Goal: Transaction & Acquisition: Book appointment/travel/reservation

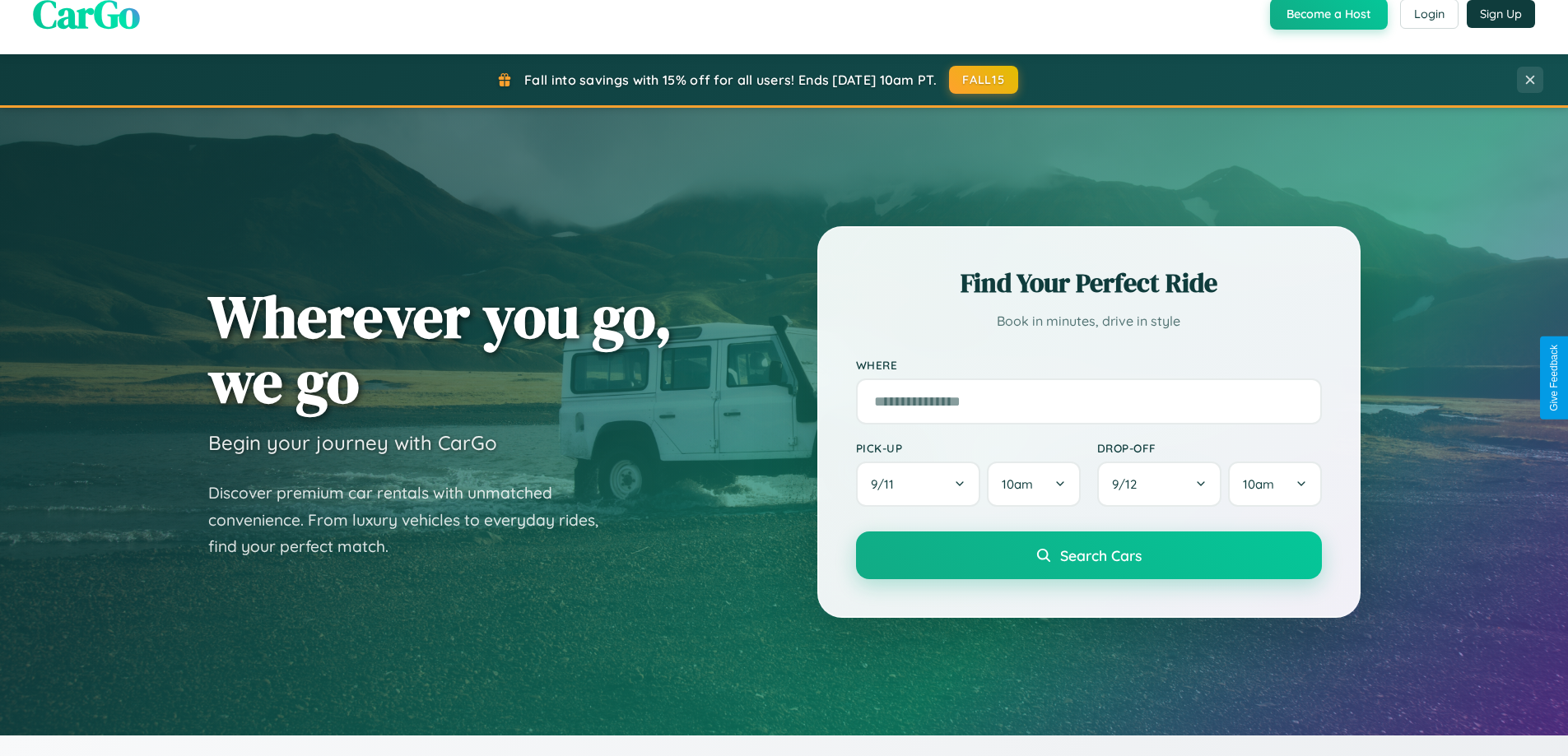
scroll to position [1449, 0]
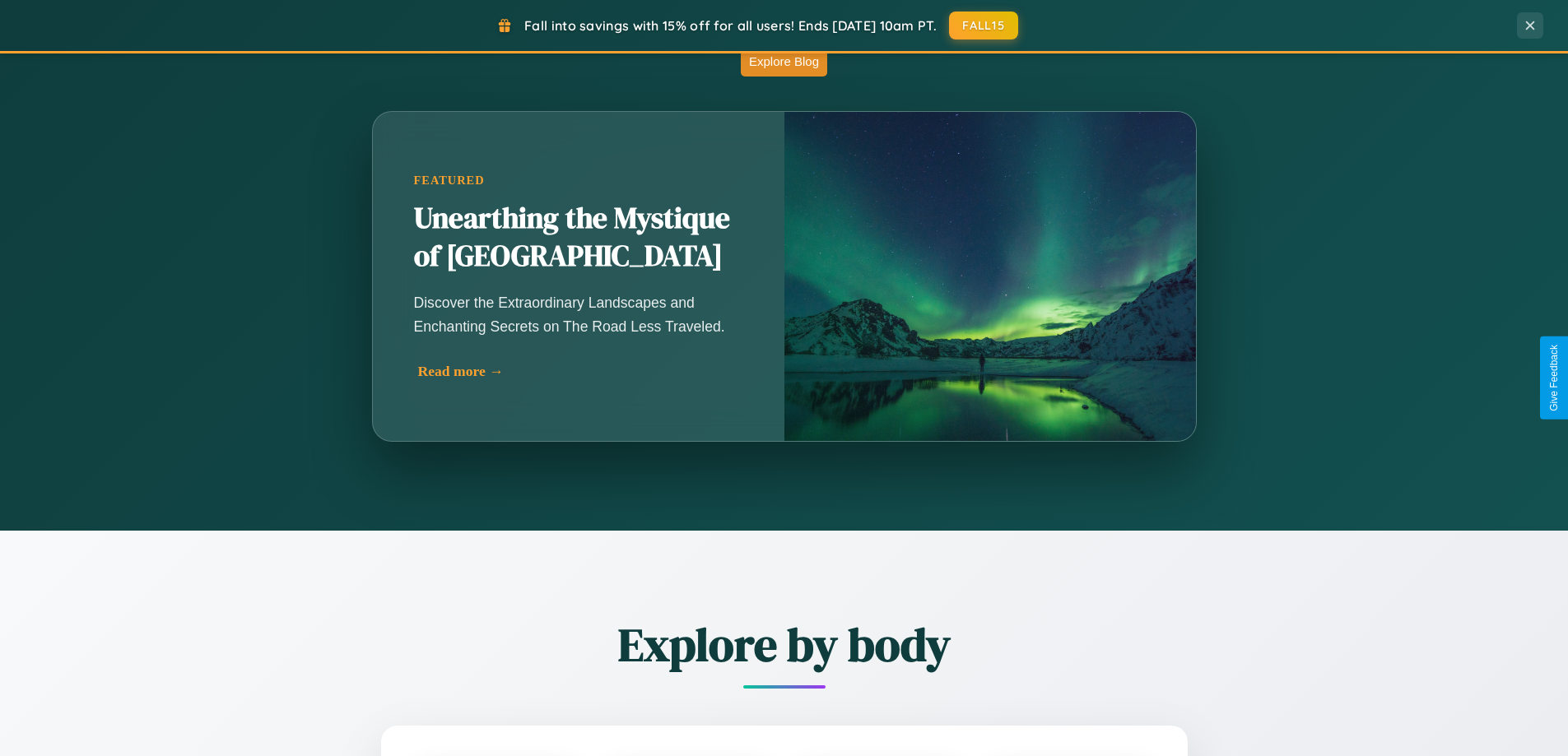
click at [582, 371] on div "Read more →" at bounding box center [583, 371] width 330 height 17
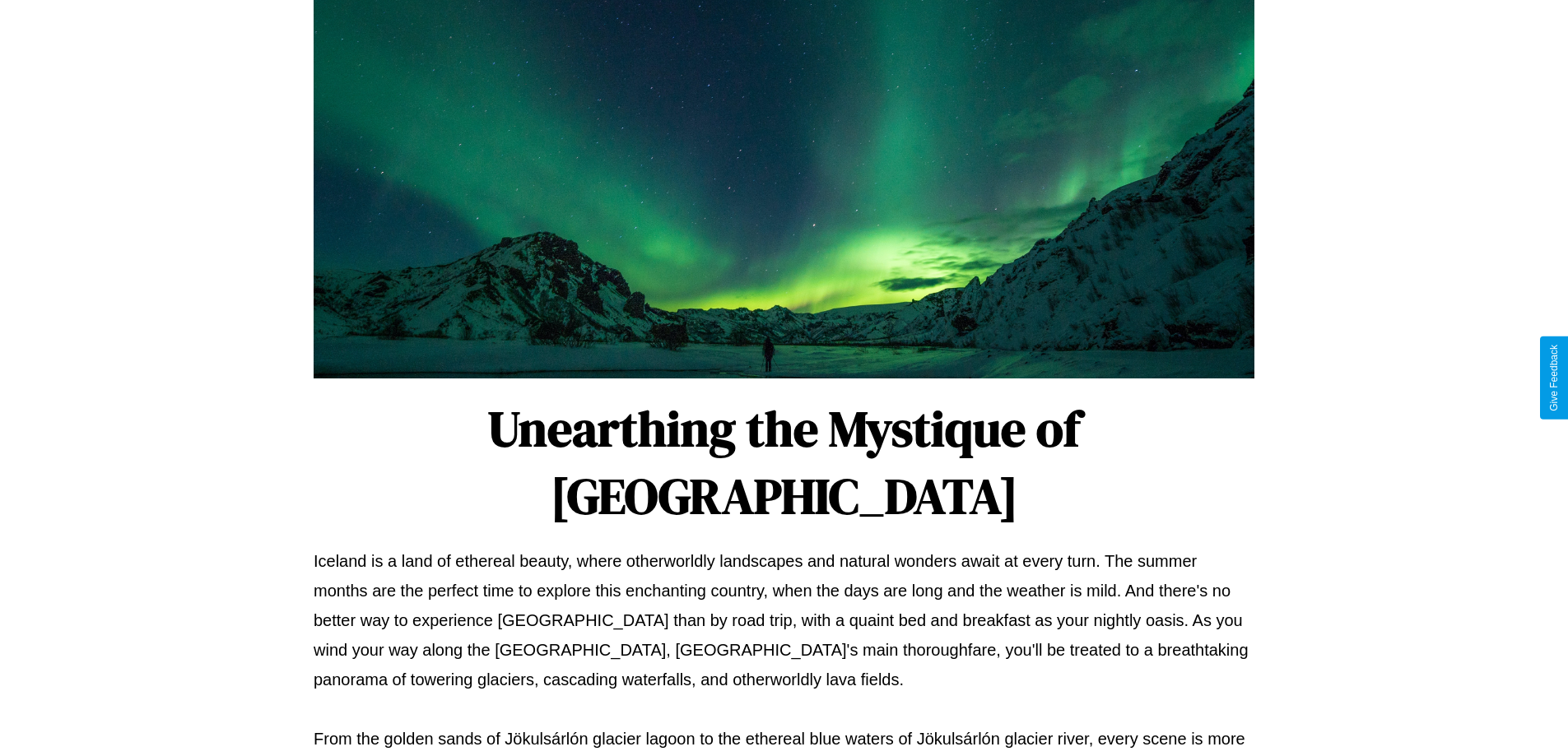
scroll to position [533, 0]
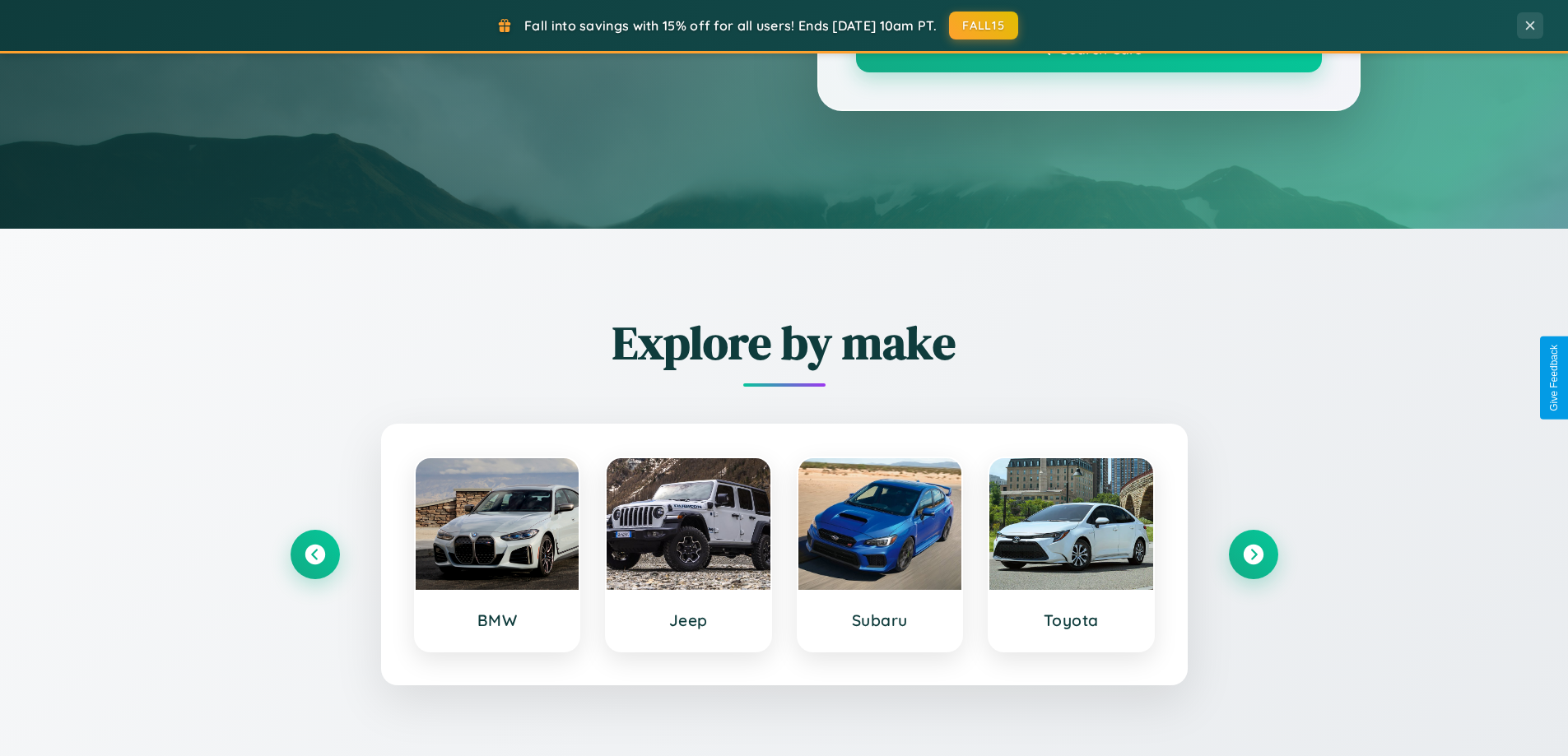
scroll to position [1449, 0]
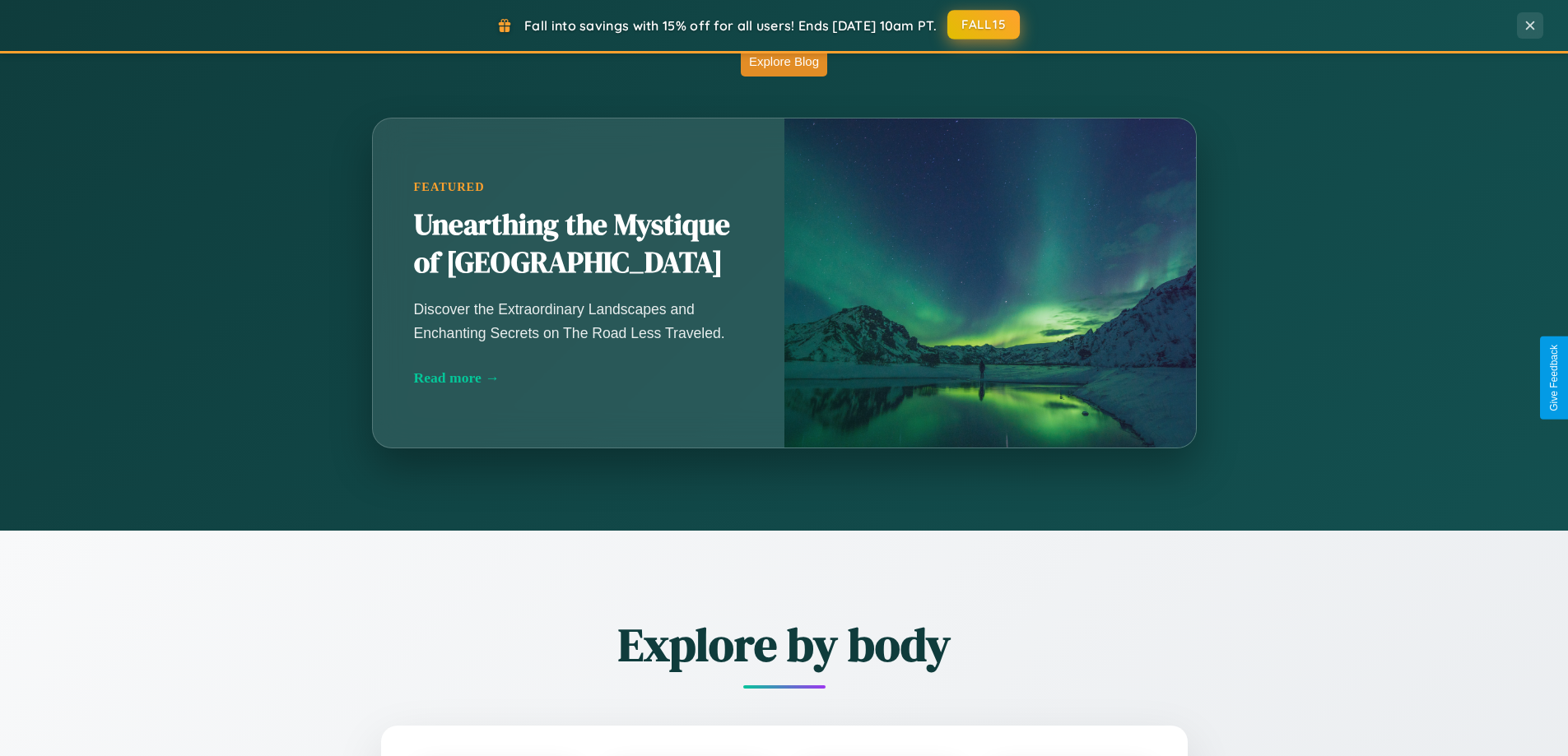
click at [984, 25] on button "FALL15" at bounding box center [983, 25] width 73 height 30
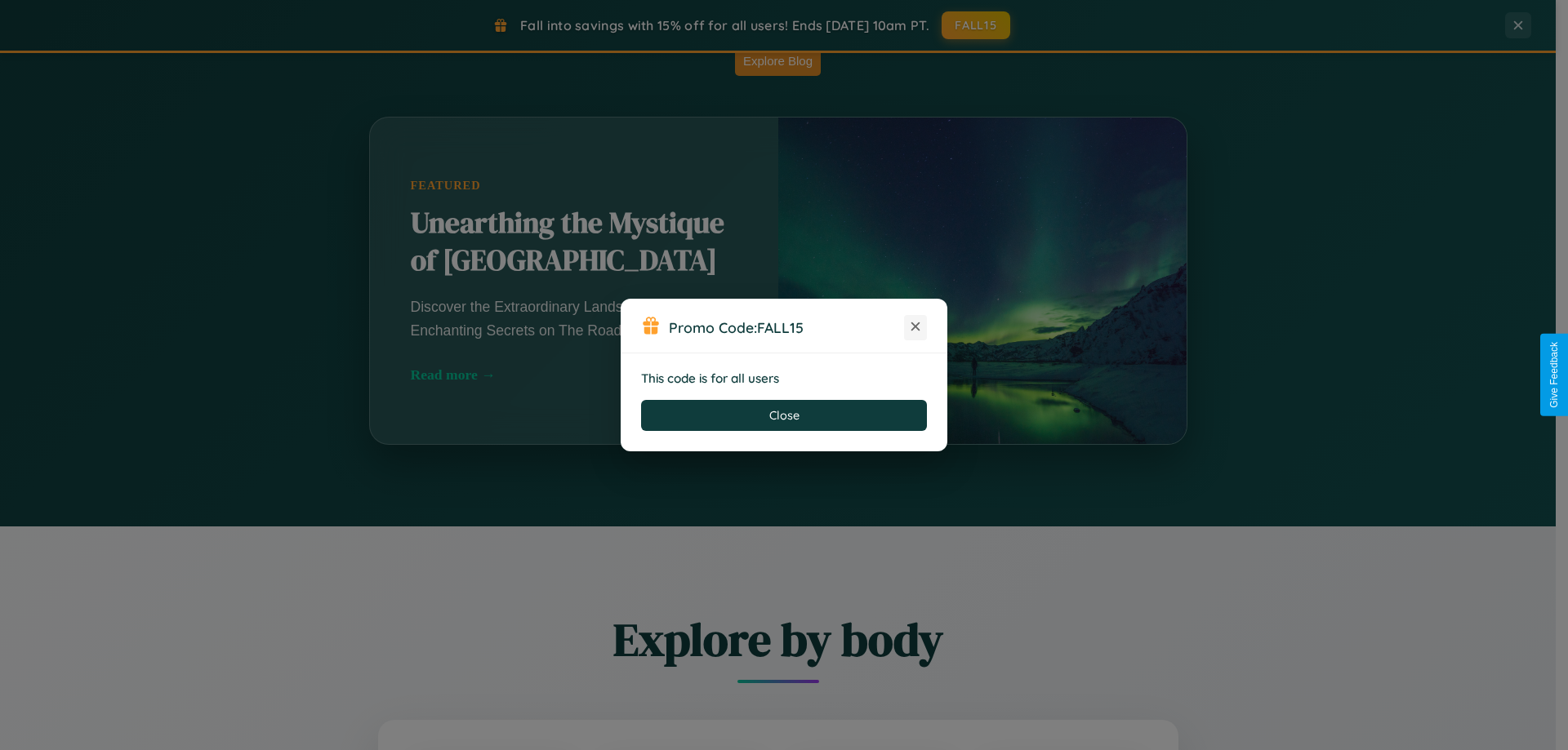
click at [915, 328] on icon at bounding box center [914, 326] width 16 height 16
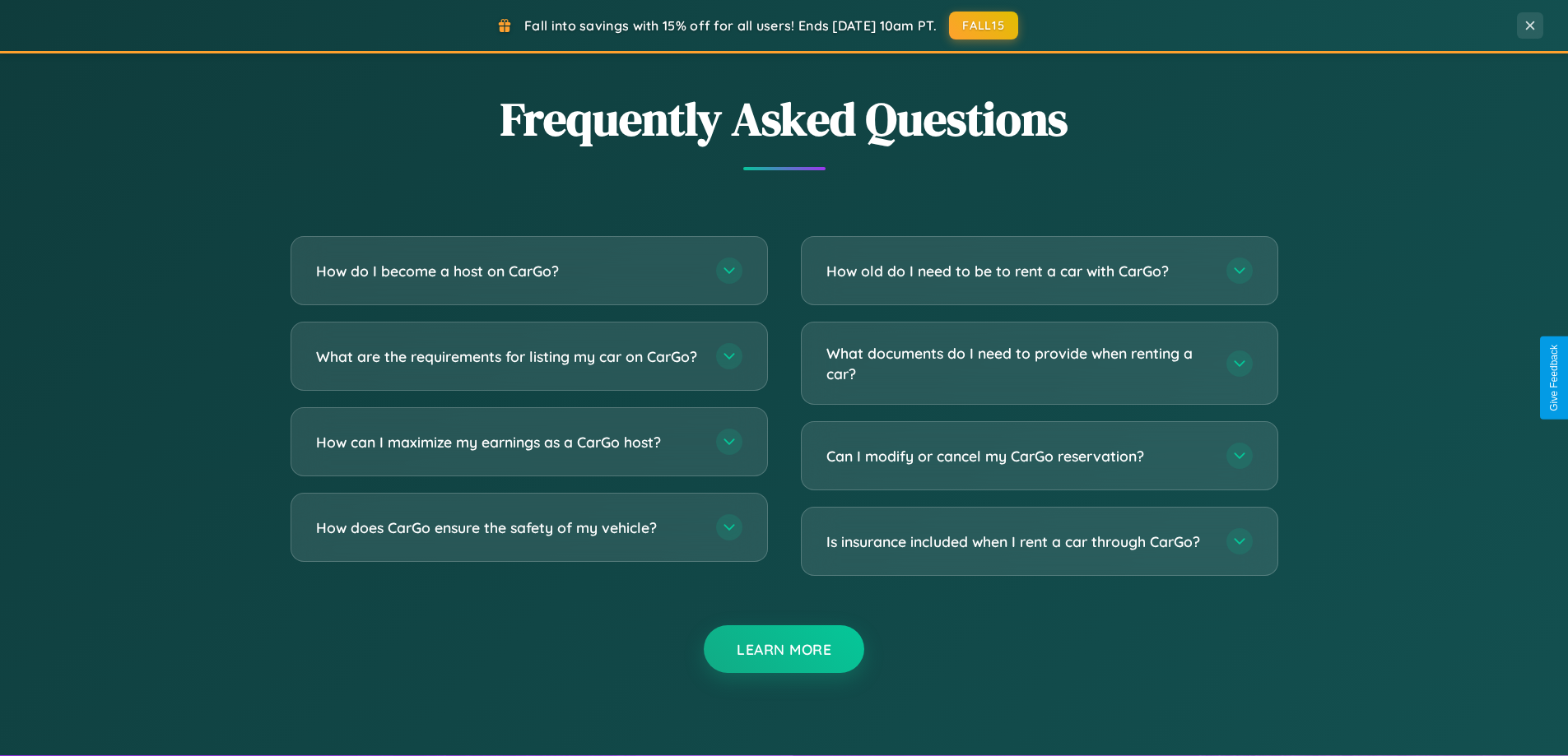
scroll to position [3165, 0]
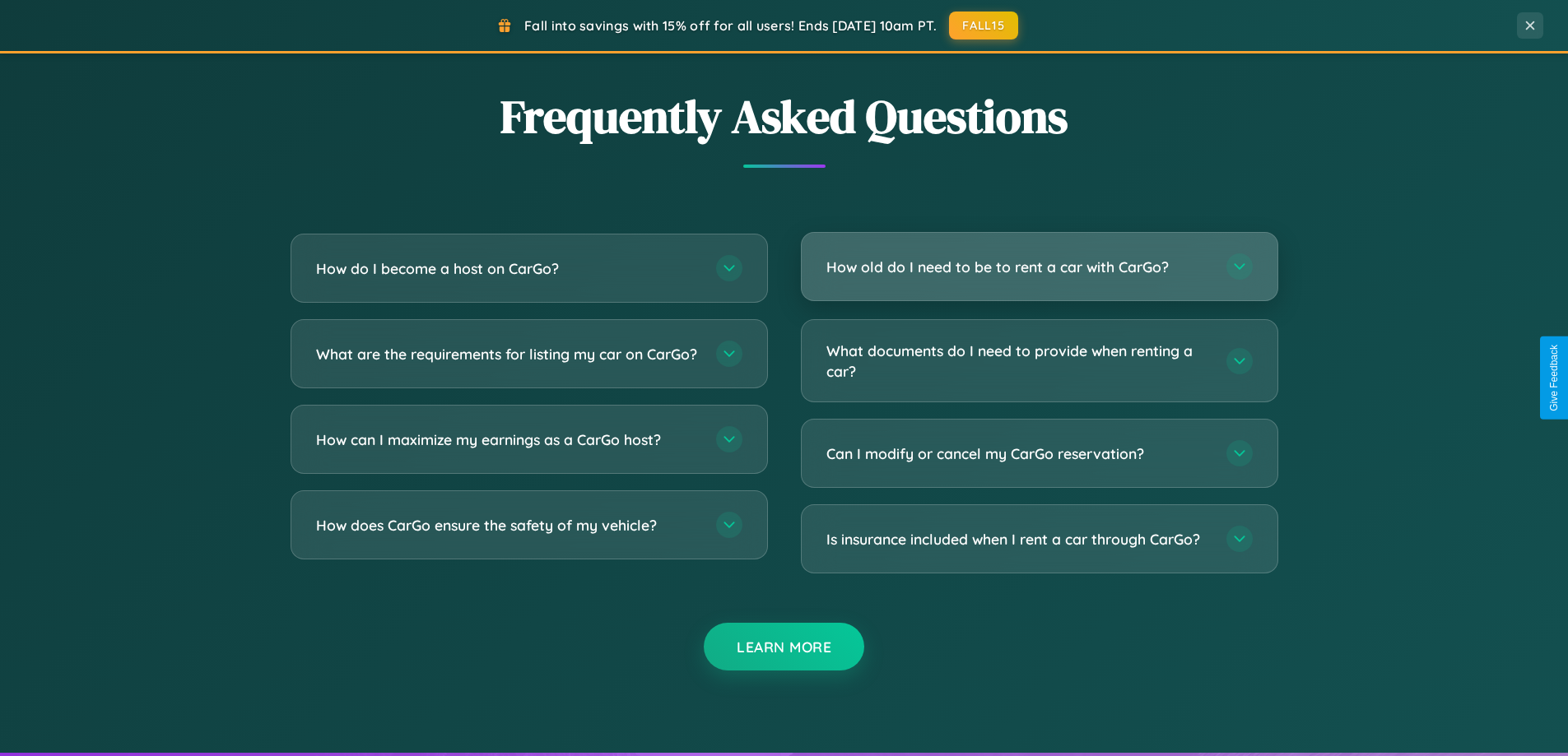
click at [1039, 267] on h3 "How old do I need to be to rent a car with CarGo?" at bounding box center [1018, 267] width 384 height 20
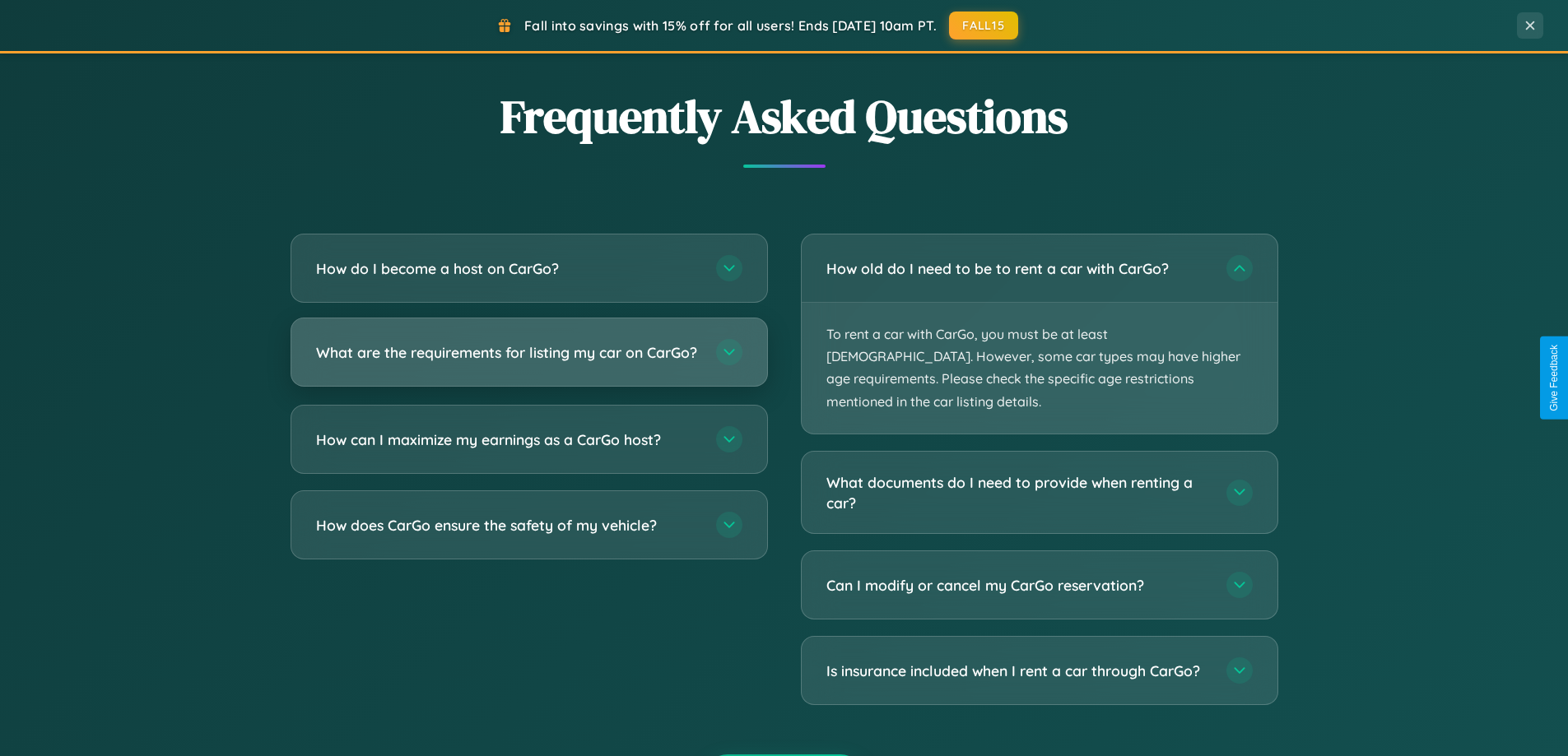
click at [529, 361] on h3 "What are the requirements for listing my car on CarGo?" at bounding box center [507, 352] width 384 height 20
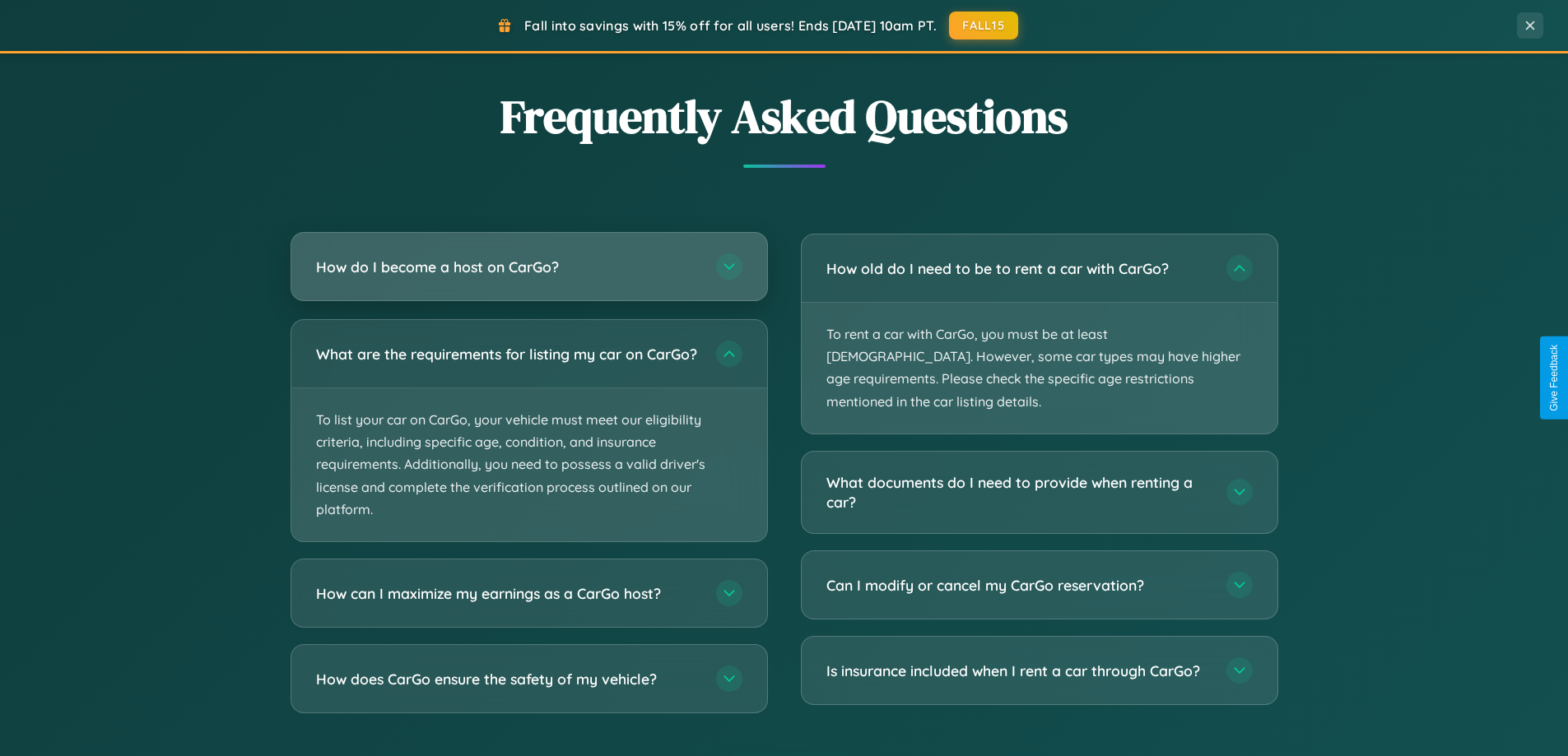
click at [529, 268] on h3 "How do I become a host on CarGo?" at bounding box center [507, 267] width 384 height 20
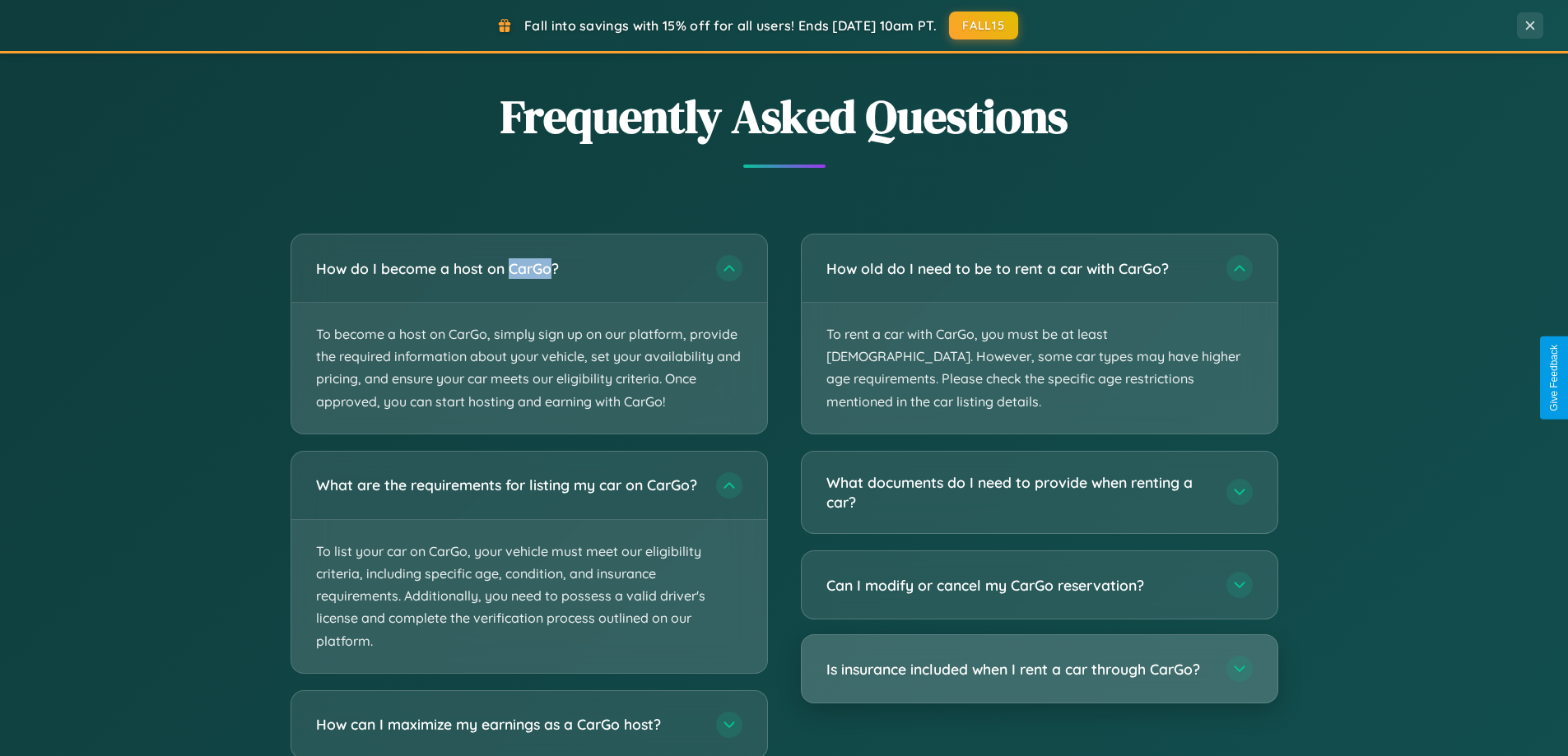
click at [1039, 659] on h3 "Is insurance included when I rent a car through CarGo?" at bounding box center [1018, 669] width 384 height 20
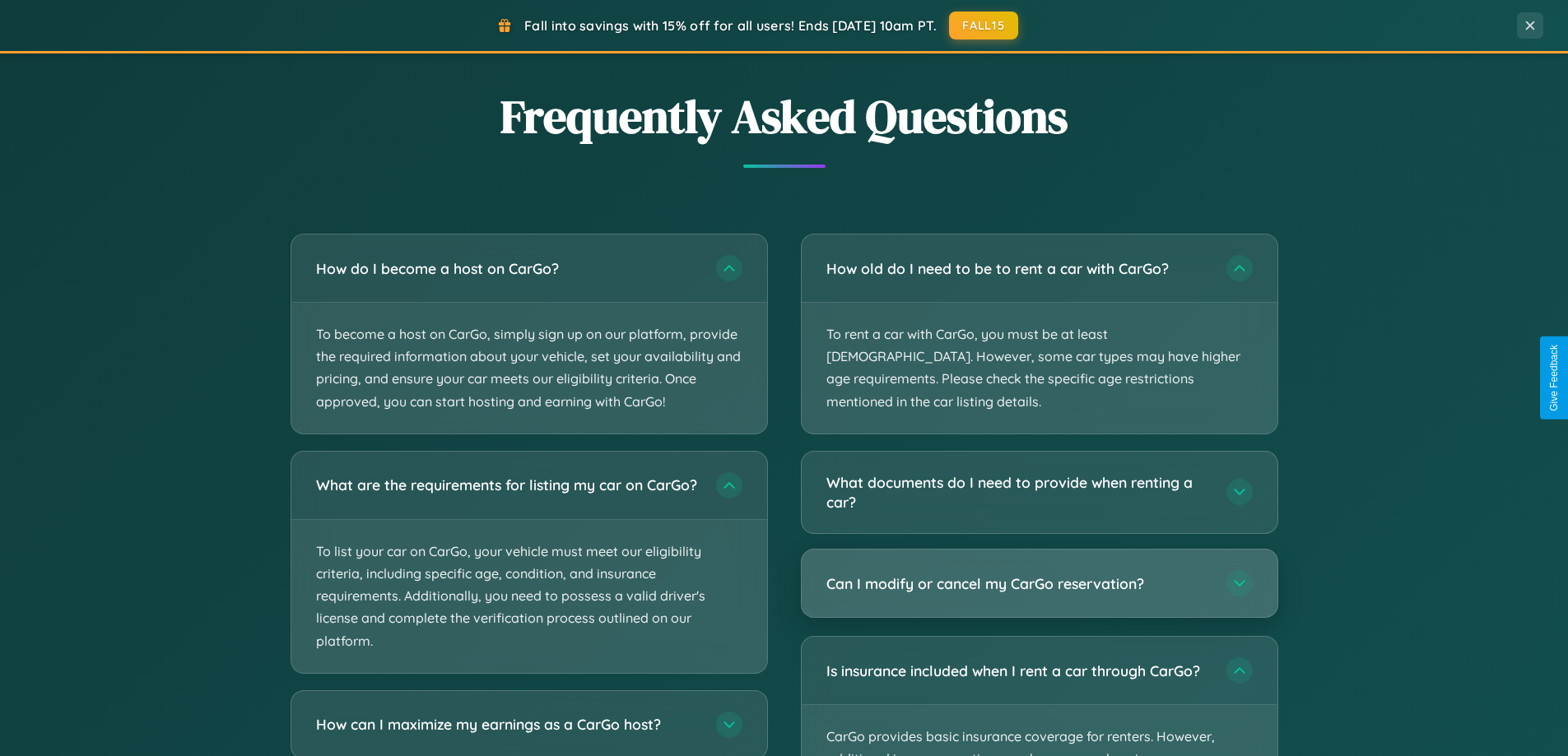
click at [1039, 573] on h3 "Can I modify or cancel my CarGo reservation?" at bounding box center [1018, 583] width 384 height 20
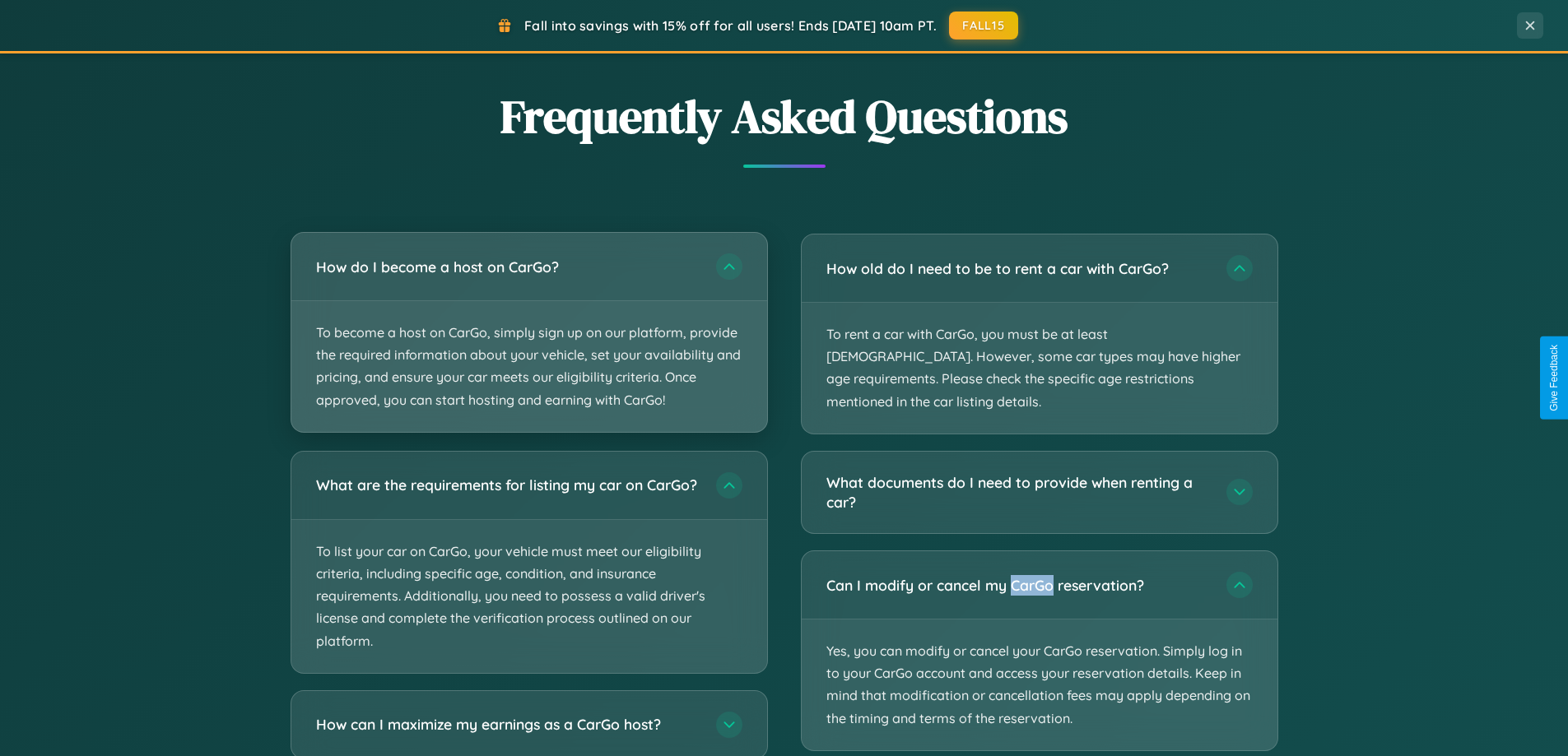
click at [529, 333] on p "To become a host on CarGo, simply sign up on our platform, provide the required…" at bounding box center [529, 367] width 476 height 130
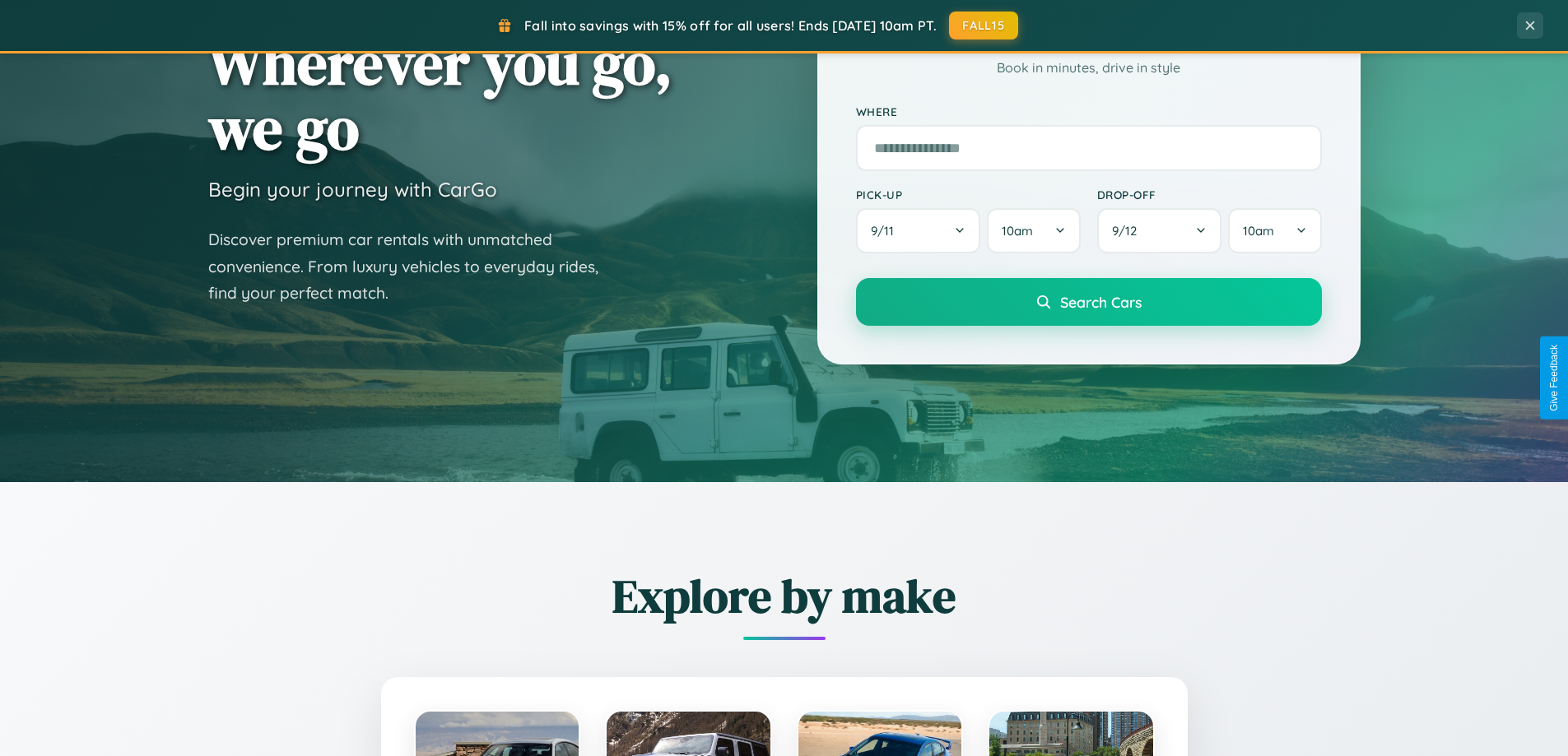
scroll to position [48, 0]
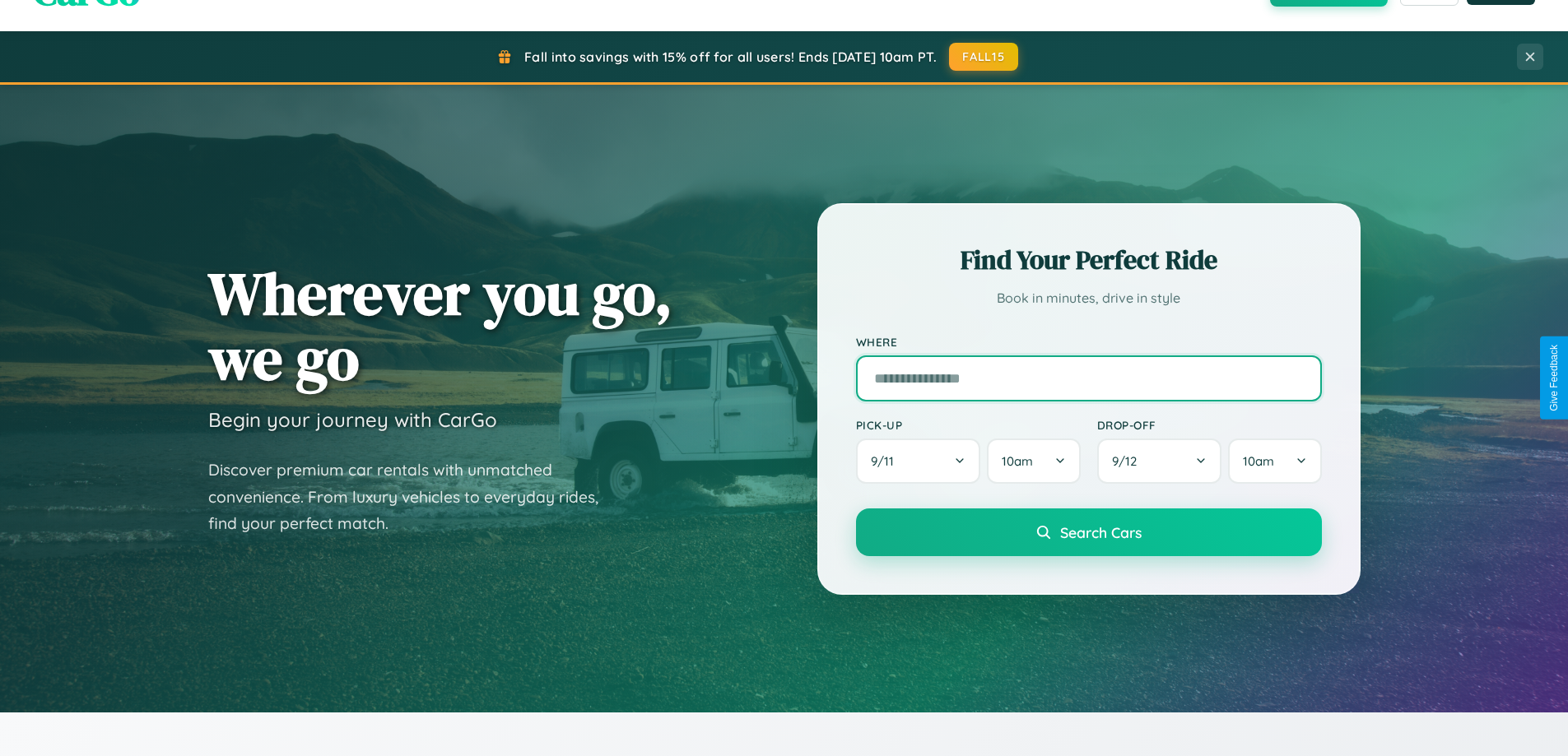
click at [1089, 378] on input "text" at bounding box center [1089, 378] width 466 height 46
type input "*********"
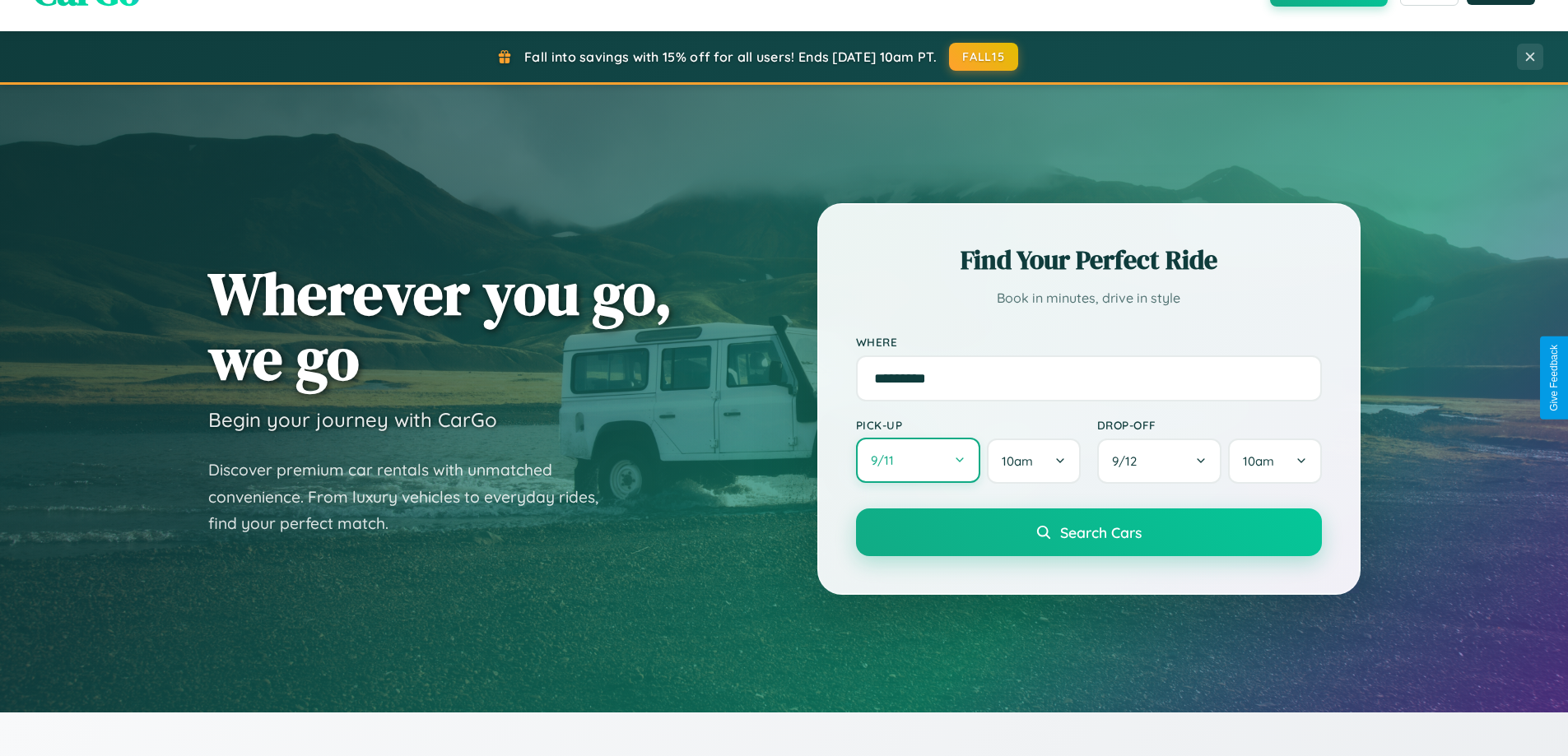
click at [917, 461] on button "9 / 11" at bounding box center [918, 460] width 125 height 45
select select "*"
select select "****"
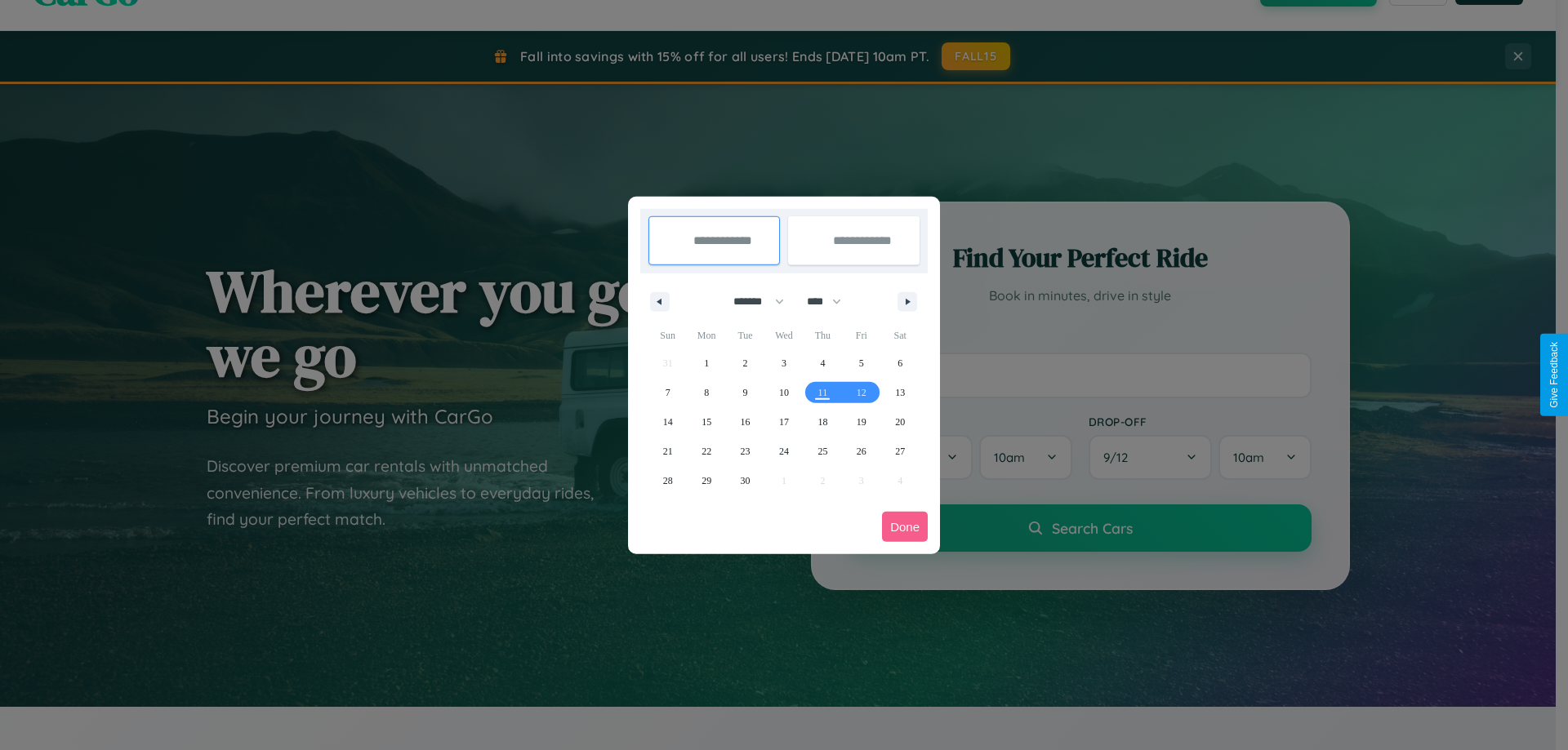
drag, startPoint x: 751, startPoint y: 302, endPoint x: 784, endPoint y: 328, distance: 42.0
click at [751, 302] on select "******* ******** ***** ***** *** **** **** ****** ********* ******* ******** **…" at bounding box center [755, 302] width 70 height 27
select select "*"
click at [831, 302] on select "**** **** **** **** **** **** **** **** **** **** **** **** **** **** **** ****…" at bounding box center [823, 302] width 49 height 27
select select "****"
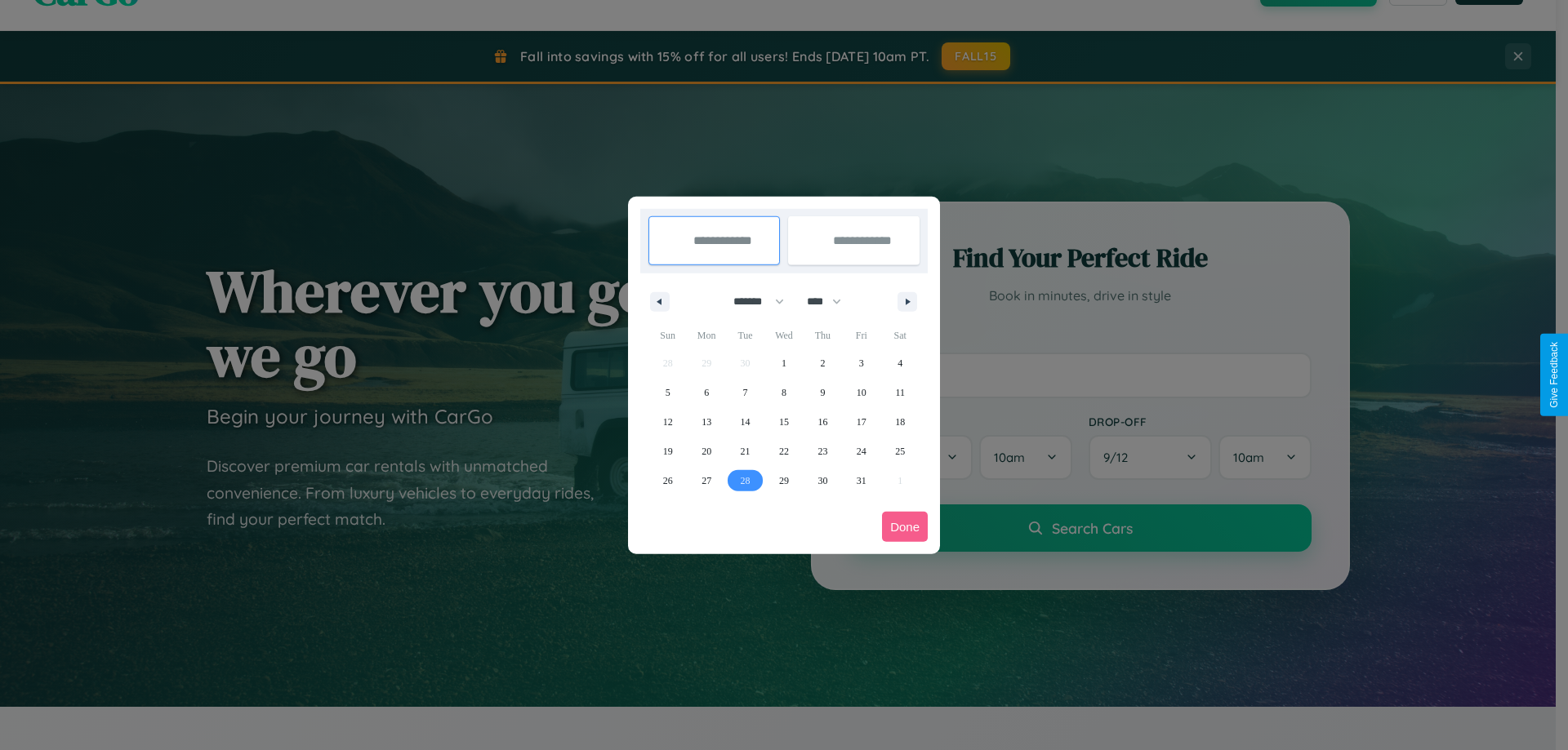
click at [745, 480] on span "28" at bounding box center [745, 480] width 10 height 29
type input "**********"
click at [907, 302] on icon "button" at bounding box center [911, 302] width 8 height 7
select select "*"
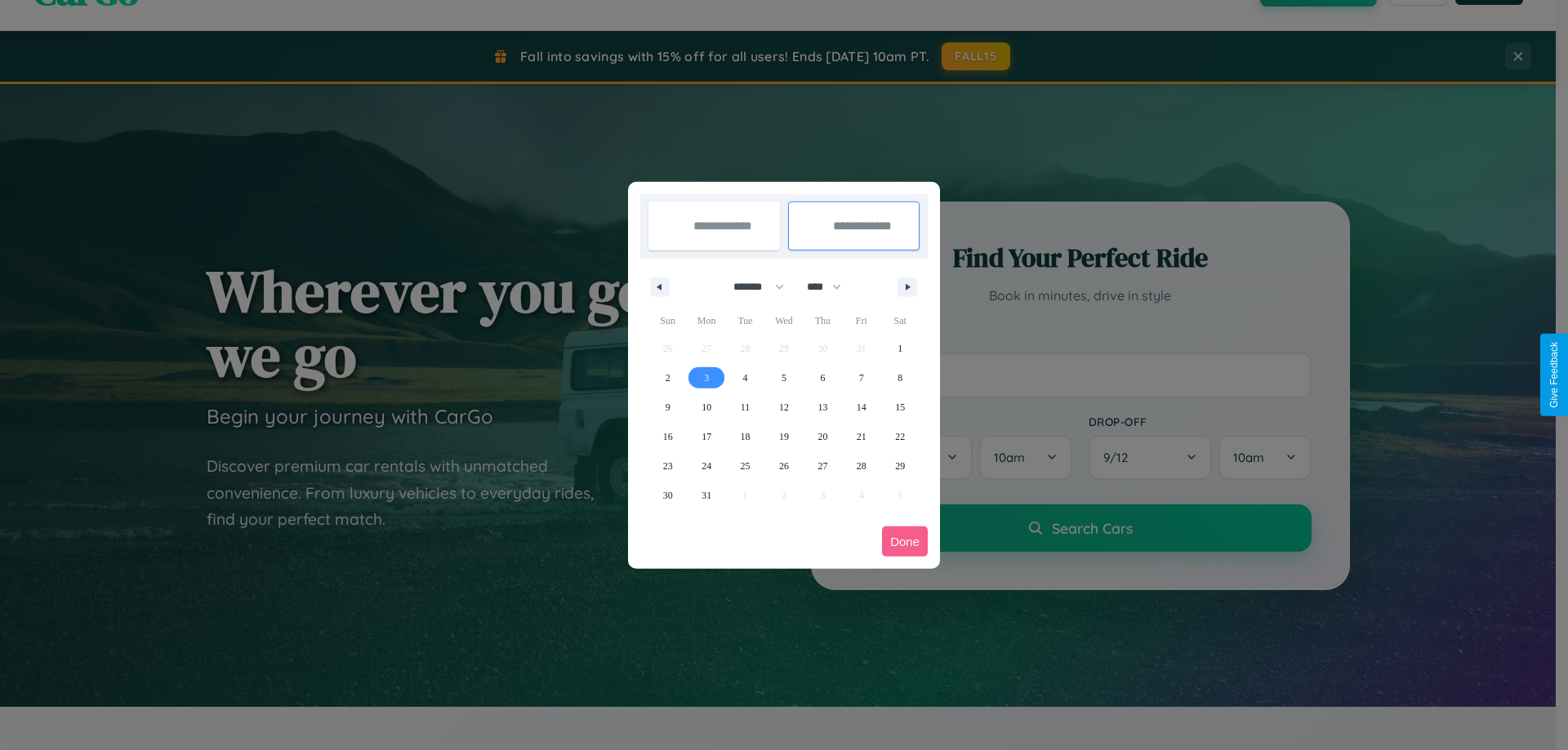
click at [706, 377] on span "3" at bounding box center [707, 377] width 5 height 29
type input "**********"
select select "*"
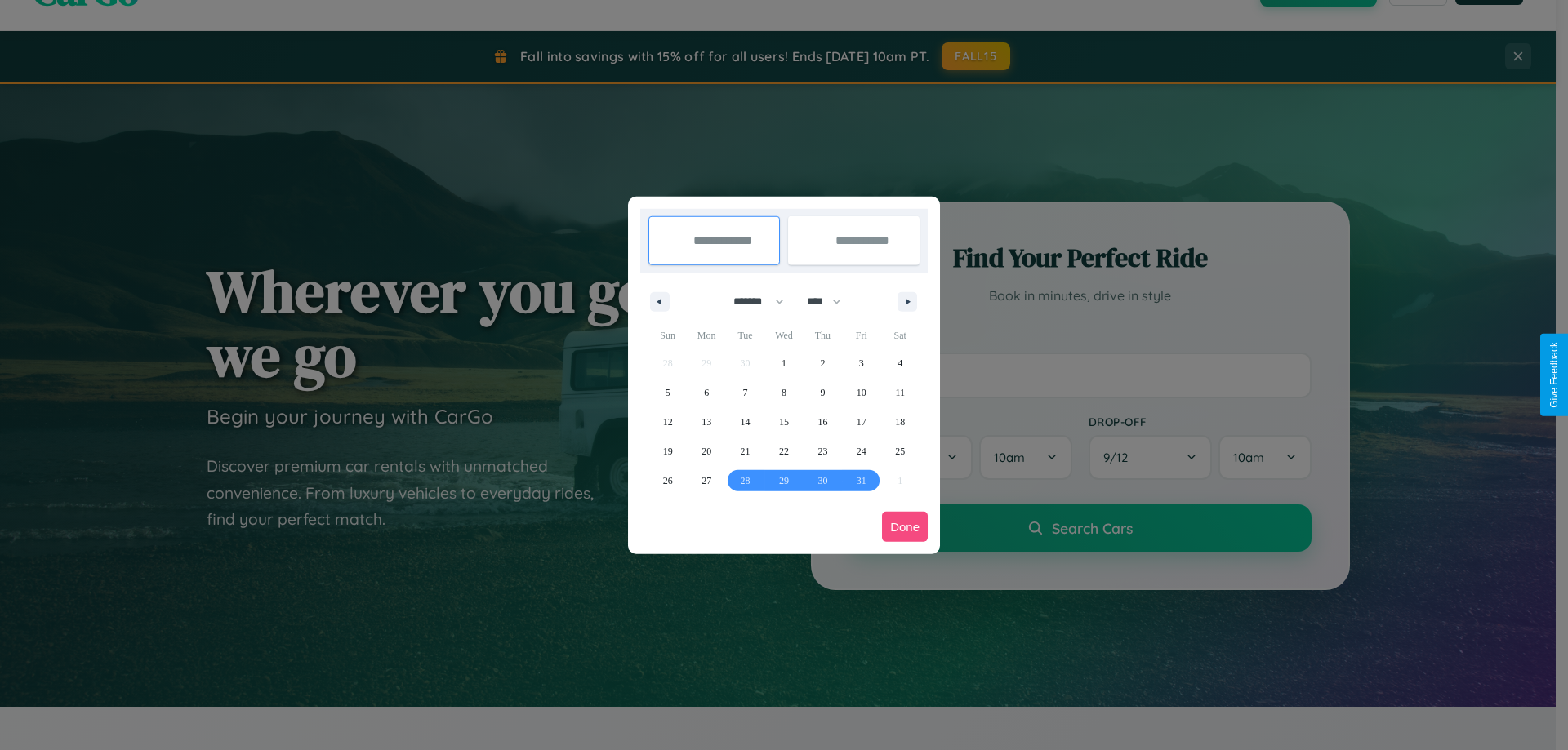
click at [905, 527] on button "Done" at bounding box center [904, 527] width 45 height 30
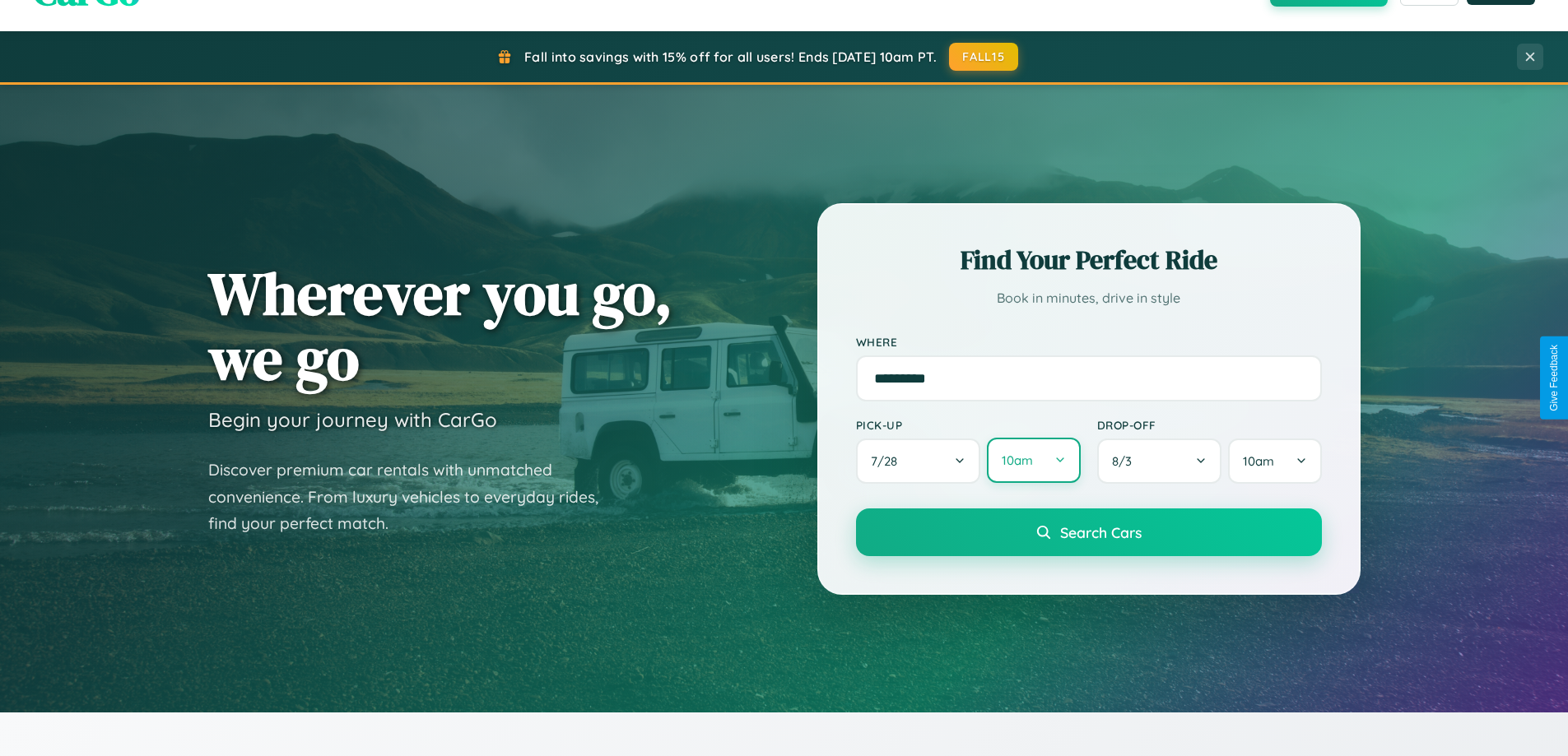
click at [1033, 461] on button "10am" at bounding box center [1033, 460] width 93 height 45
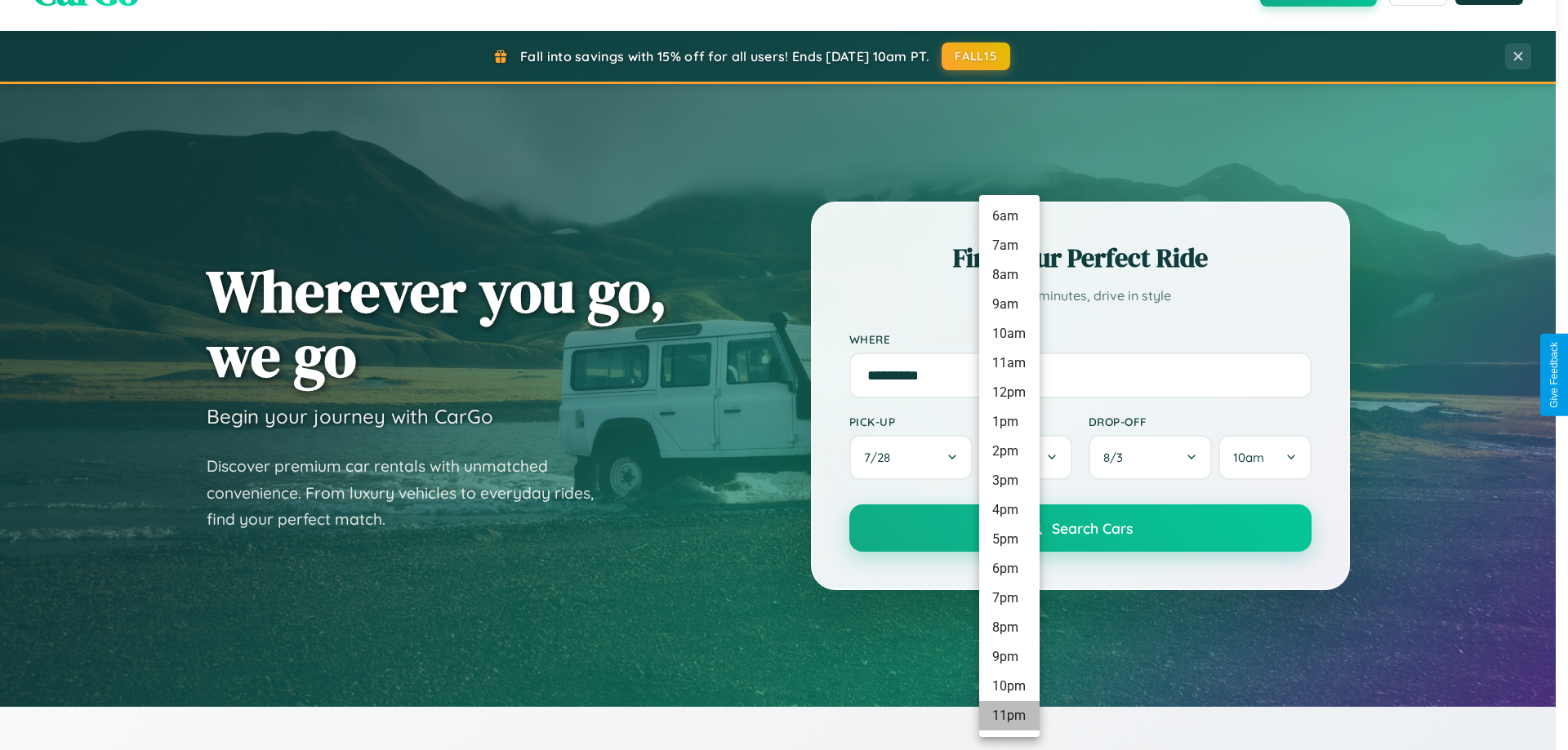
click at [1008, 716] on li "11pm" at bounding box center [1009, 716] width 61 height 29
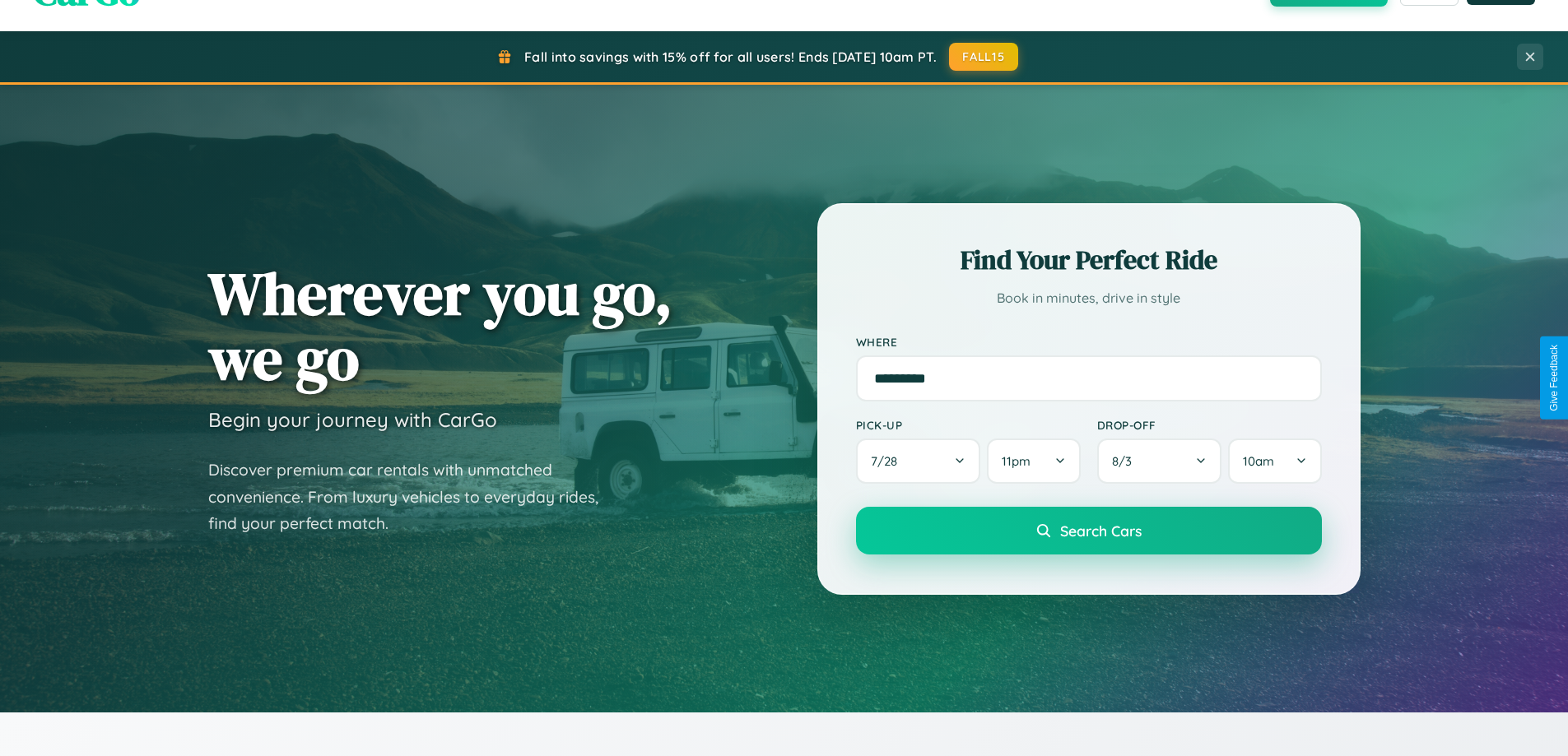
click at [1089, 533] on span "Search Cars" at bounding box center [1100, 530] width 81 height 18
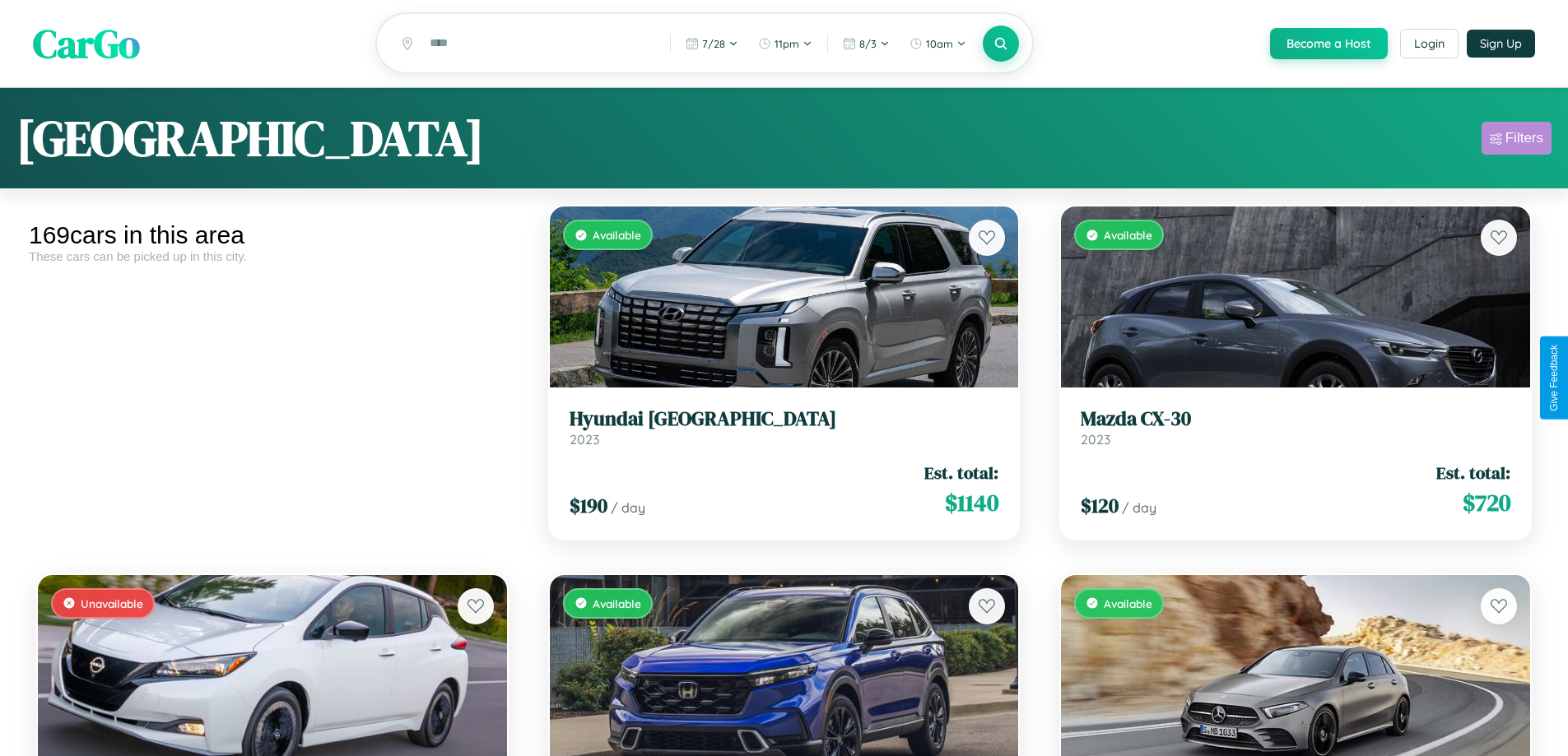
click at [1516, 141] on div "Filters" at bounding box center [1524, 138] width 38 height 16
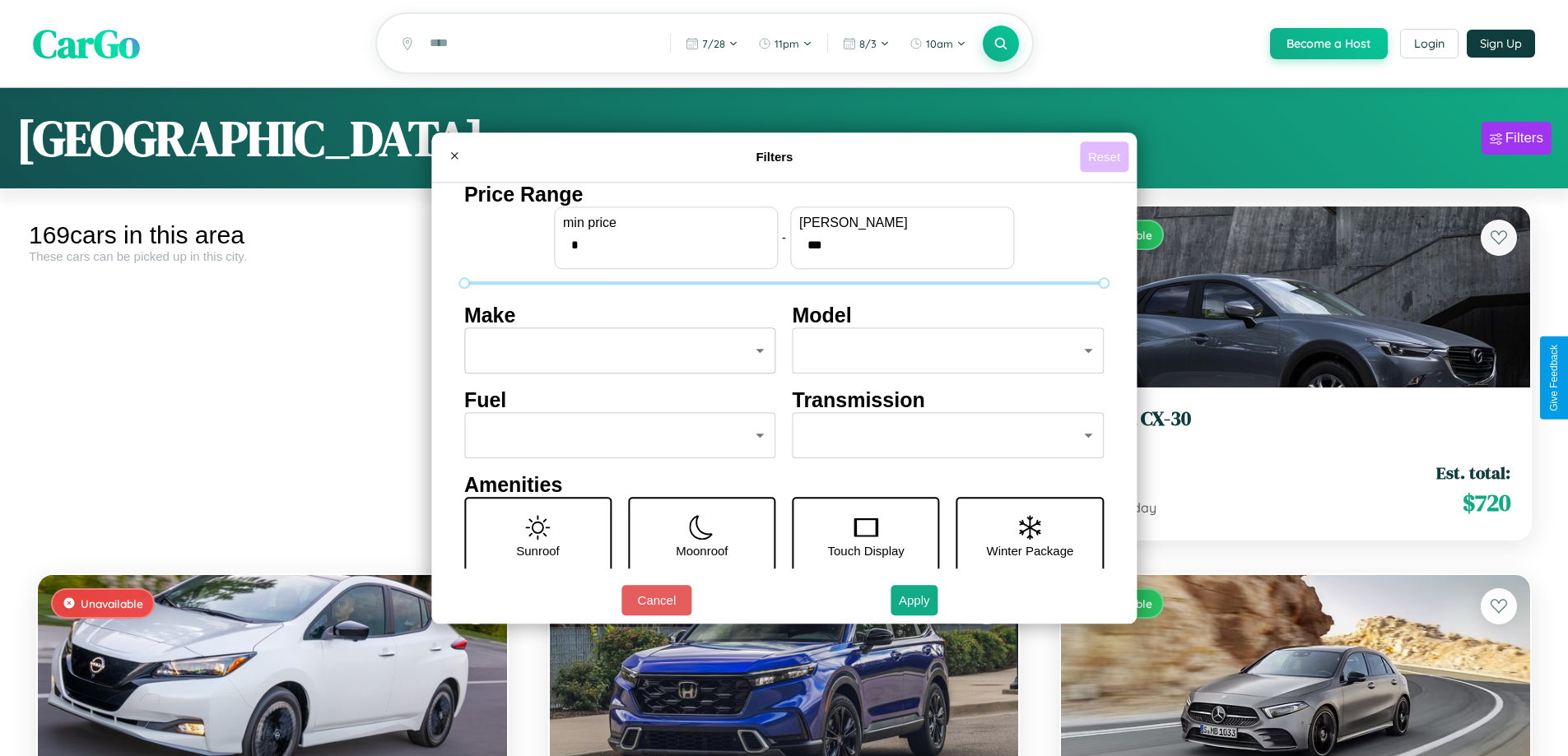
click at [1106, 157] on button "Reset" at bounding box center [1104, 157] width 48 height 30
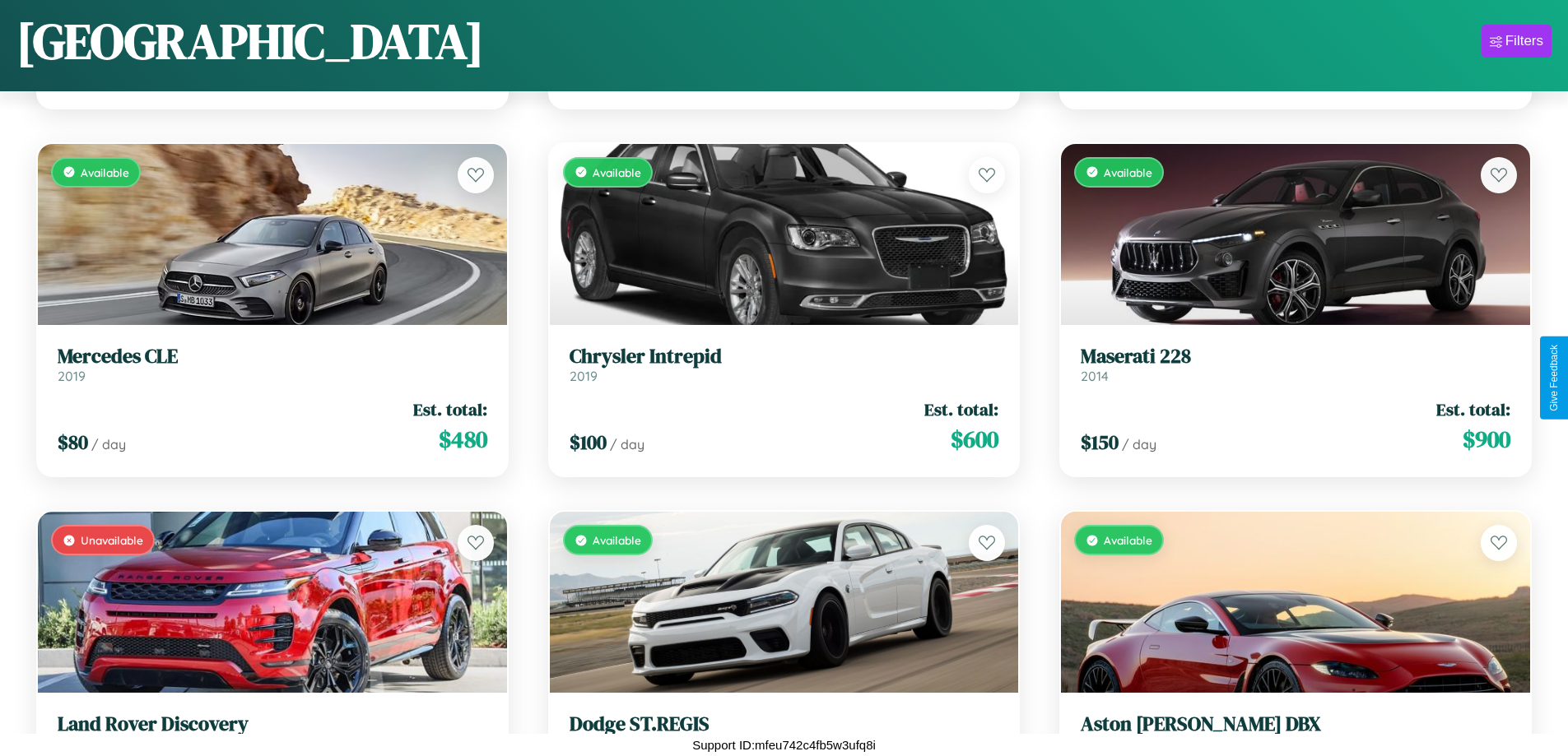
scroll to position [6493, 0]
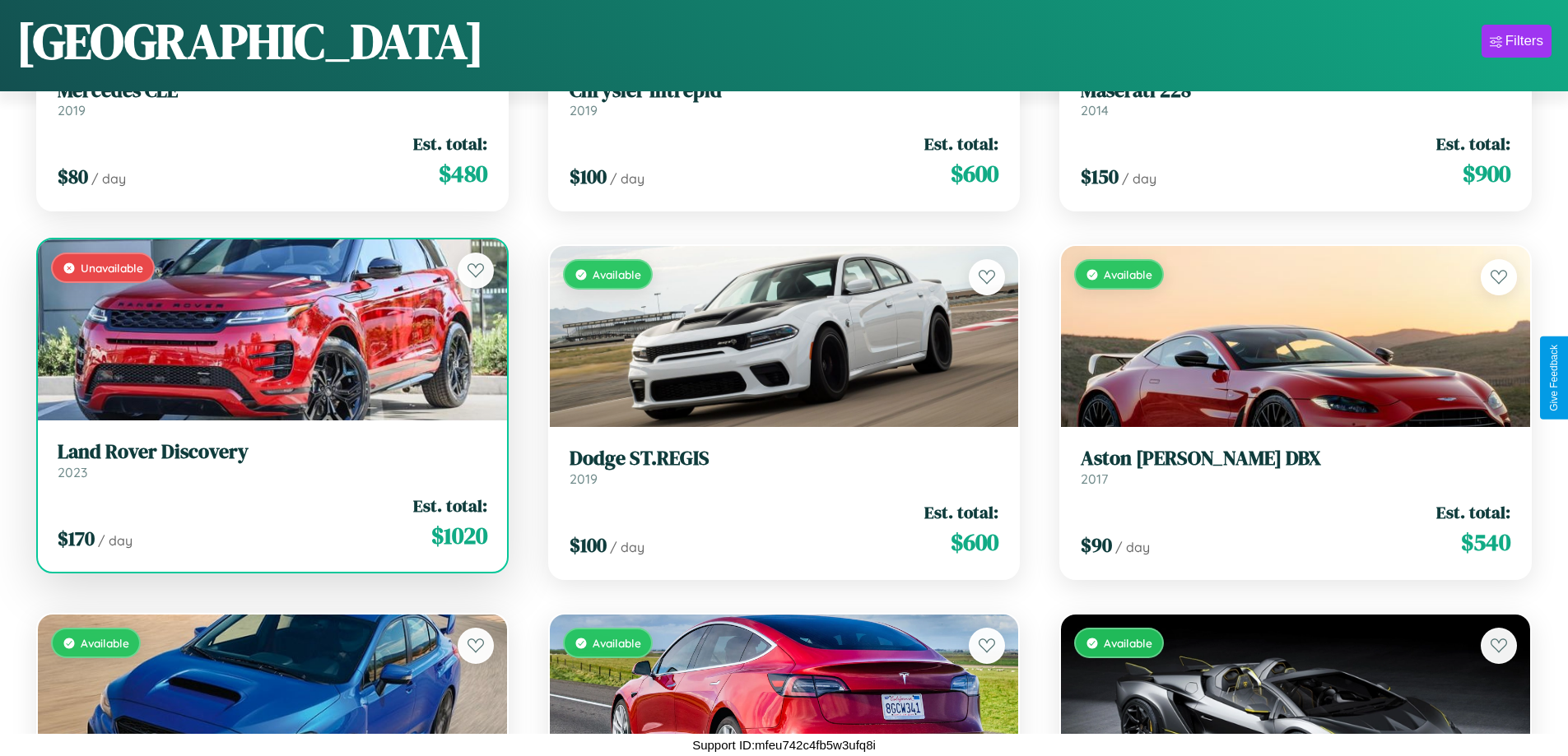
click at [270, 460] on h3 "Land Rover Discovery" at bounding box center [272, 452] width 429 height 24
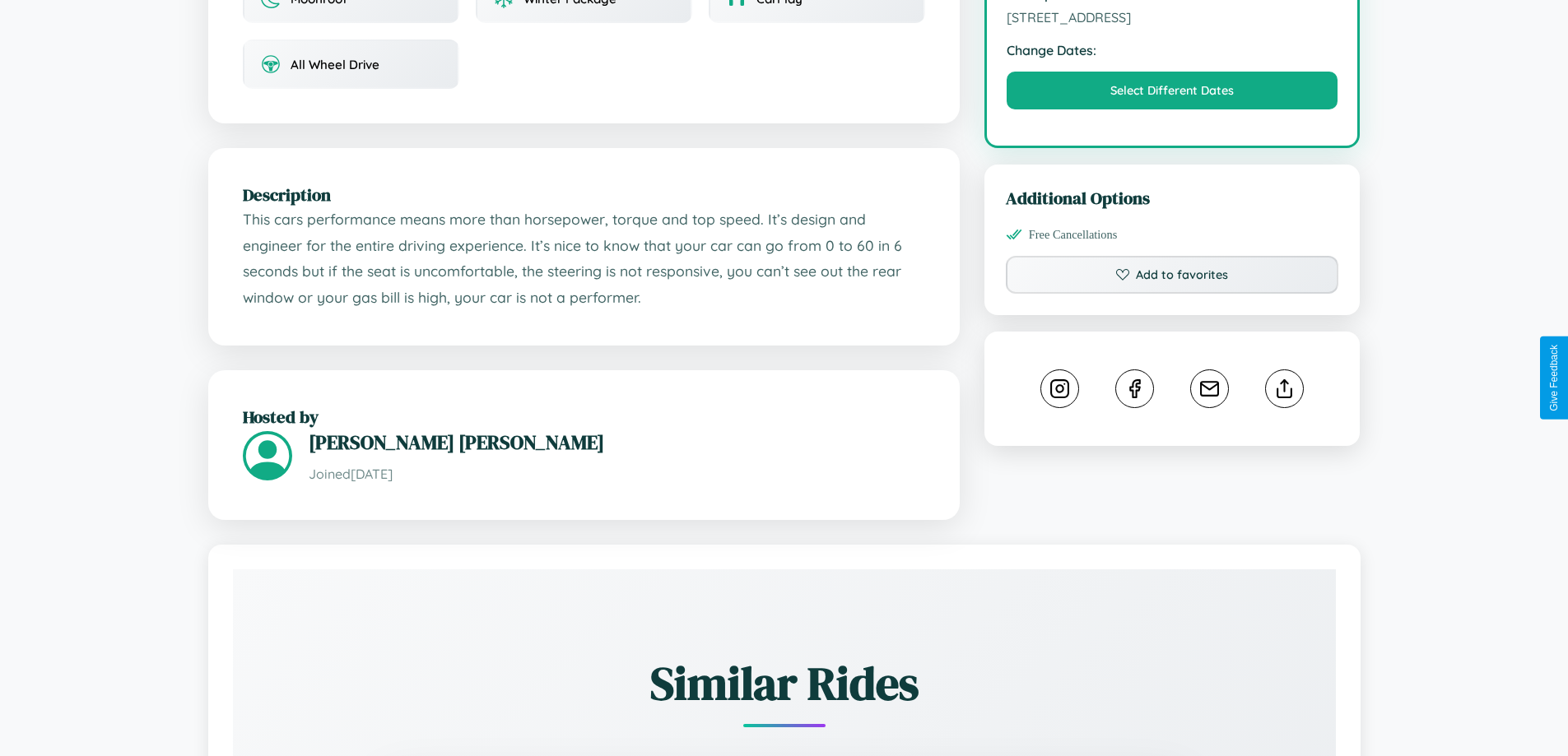
scroll to position [592, 0]
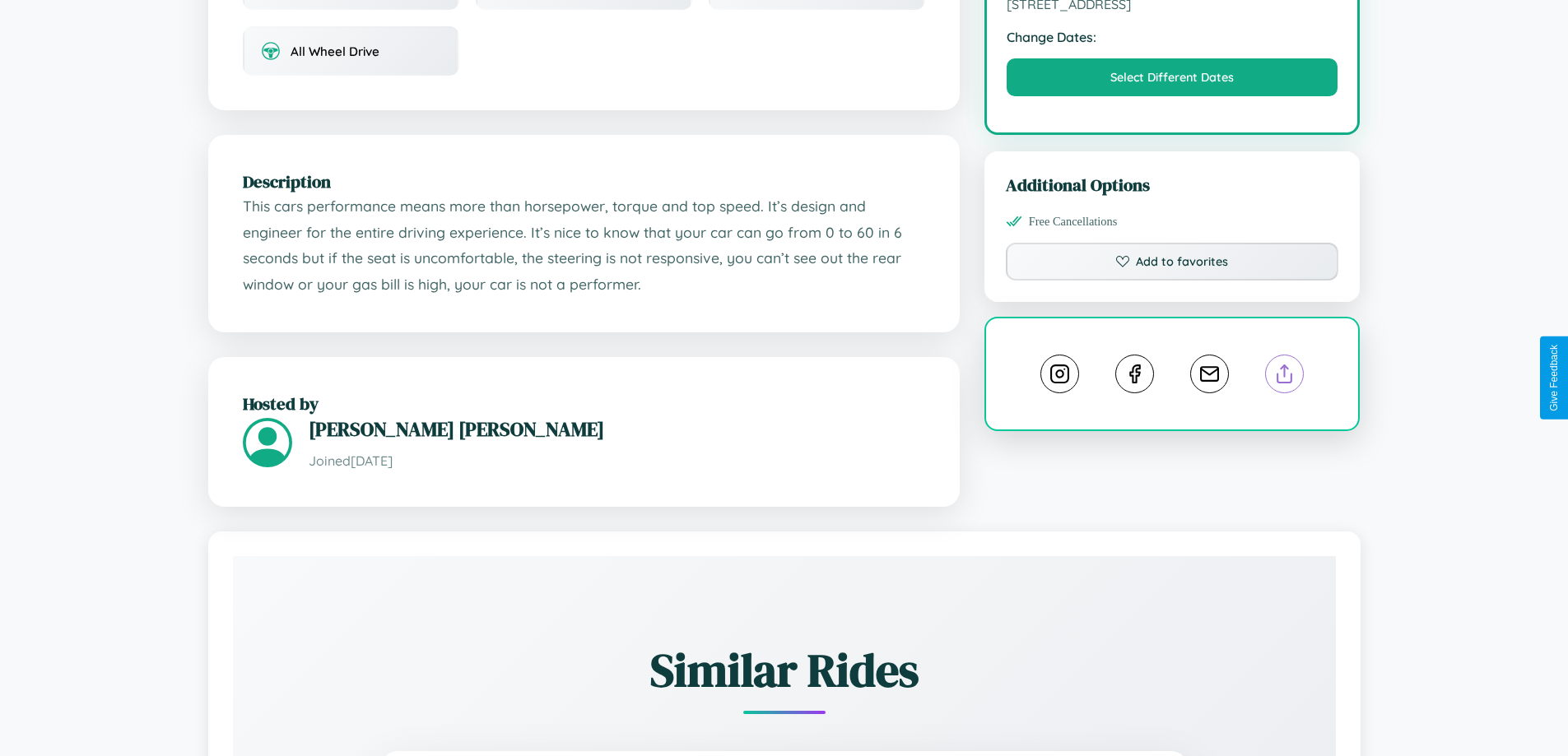
click at [1285, 376] on line at bounding box center [1285, 371] width 0 height 12
